Goal: Task Accomplishment & Management: Manage account settings

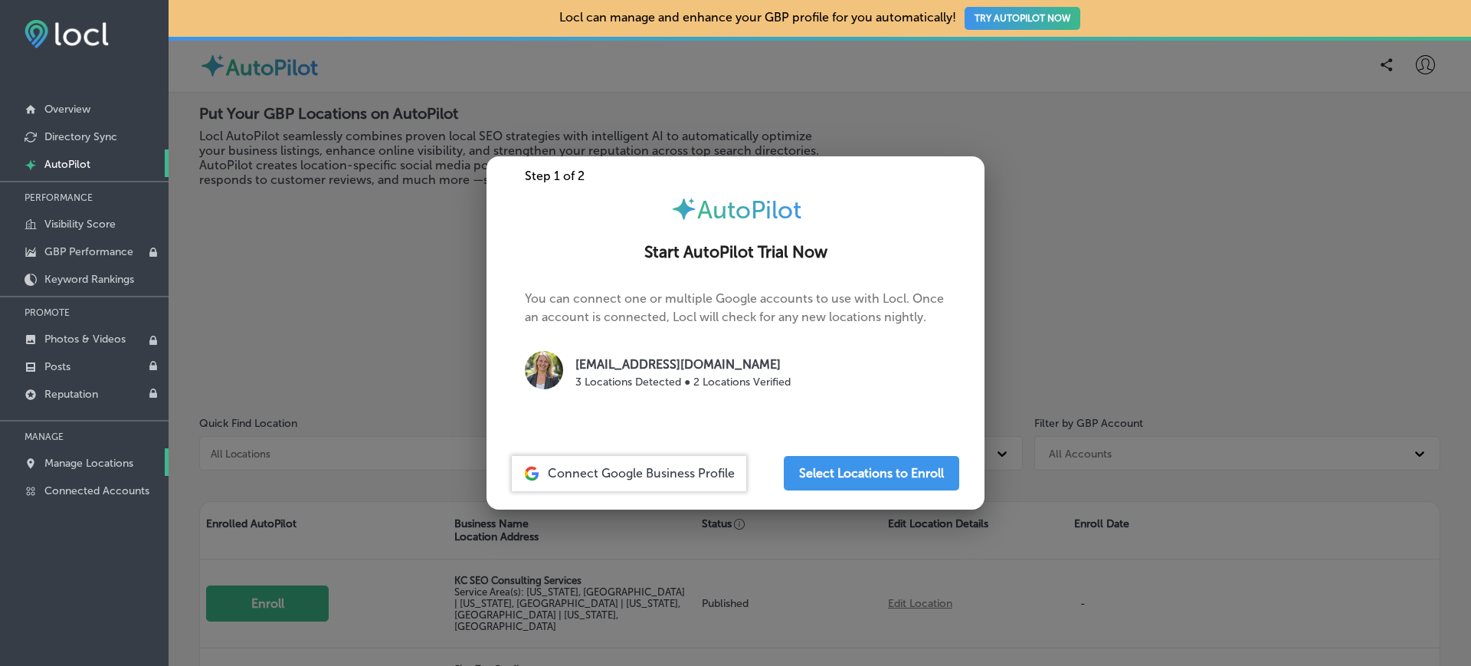
click at [87, 454] on link "Manage Locations" at bounding box center [84, 462] width 169 height 28
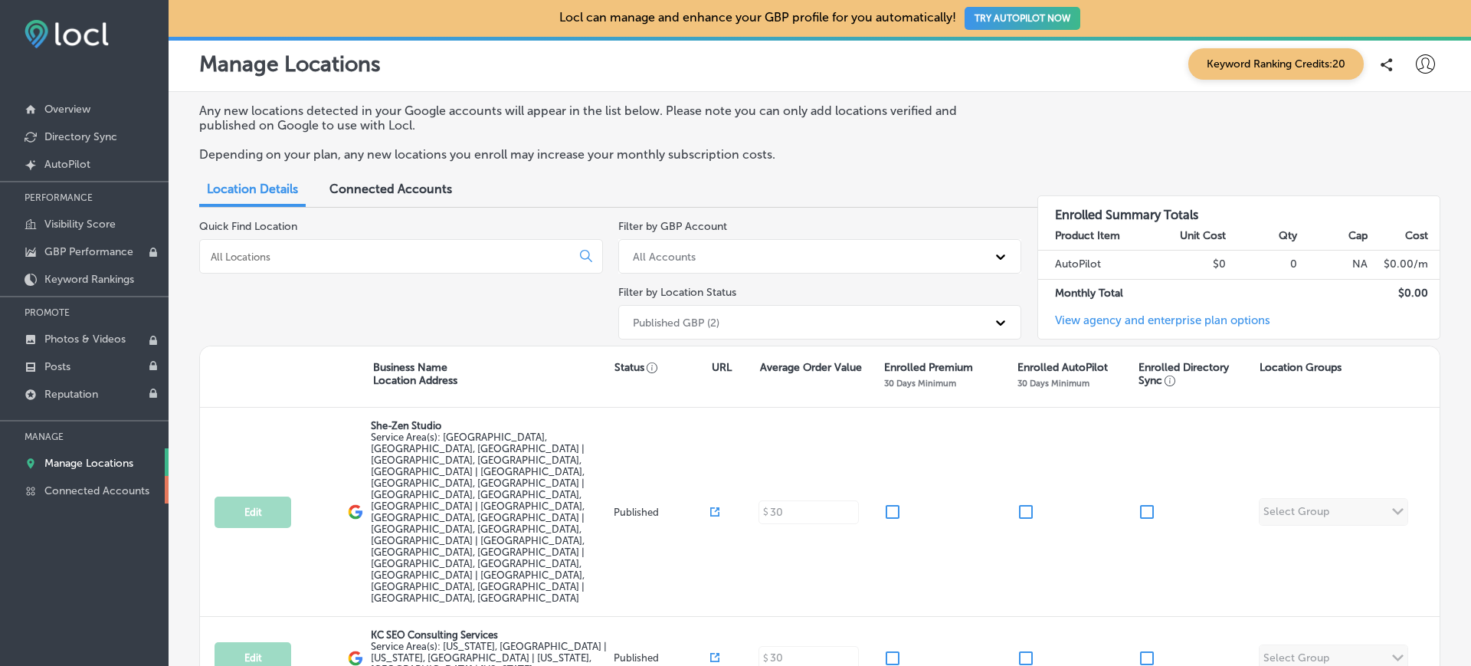
click at [80, 491] on p "Connected Accounts" at bounding box center [96, 490] width 105 height 13
